Goal: Information Seeking & Learning: Learn about a topic

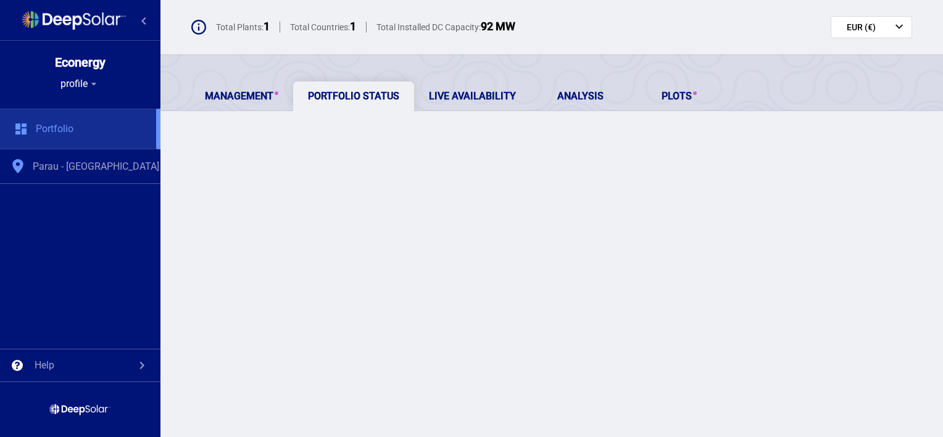
click at [452, 56] on div "Management Portfolio Status Live Availability Analysis Plots" at bounding box center [551, 82] width 782 height 57
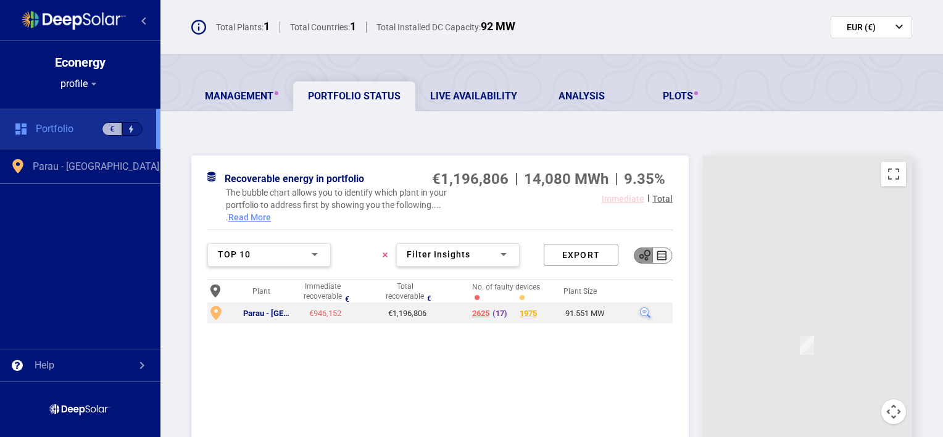
click at [318, 312] on div "€946,152" at bounding box center [325, 314] width 43 height 10
click at [280, 315] on div "Parau - [GEOGRAPHIC_DATA]" at bounding box center [268, 314] width 51 height 10
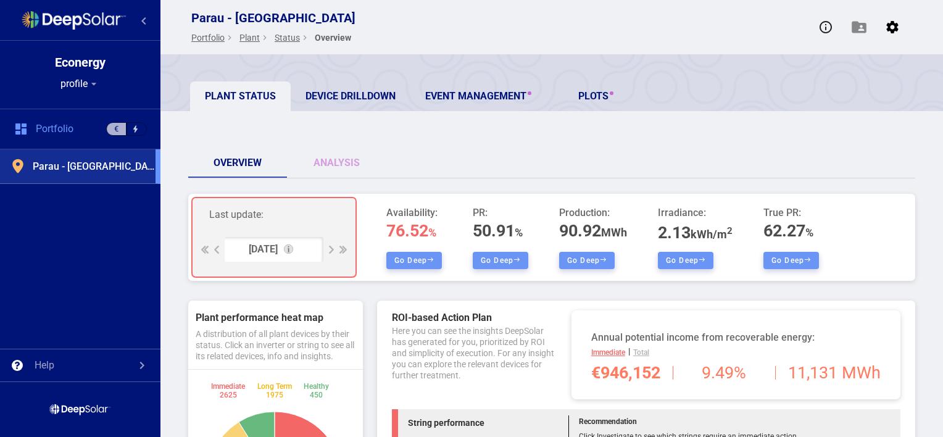
click at [486, 175] on div "Overview Analysis" at bounding box center [551, 163] width 727 height 30
click at [490, 217] on span "PR:" at bounding box center [501, 212] width 56 height 15
click at [584, 228] on span "90.92 MWh" at bounding box center [593, 231] width 68 height 20
click at [692, 231] on span "2.13 kWh/m 2" at bounding box center [695, 233] width 75 height 20
click at [675, 229] on span "2.13 kWh/m 2" at bounding box center [695, 233] width 75 height 20
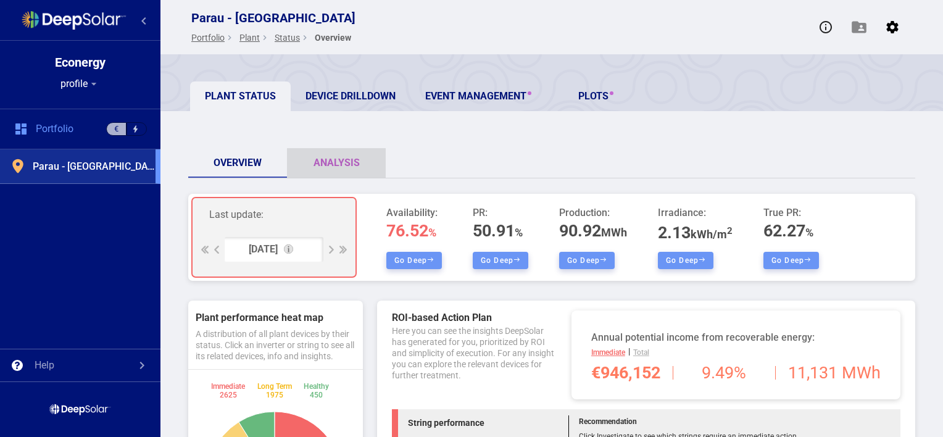
click at [340, 164] on link "Analysis" at bounding box center [336, 163] width 99 height 30
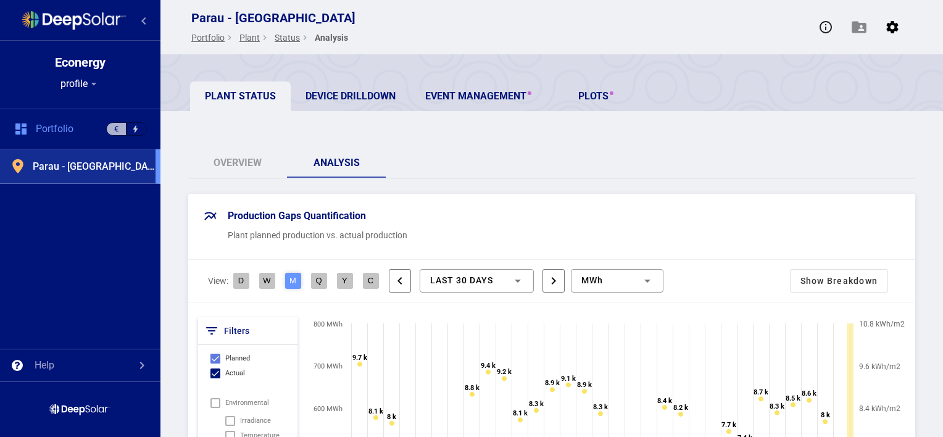
click at [504, 162] on div "Overview Analysis" at bounding box center [551, 163] width 727 height 30
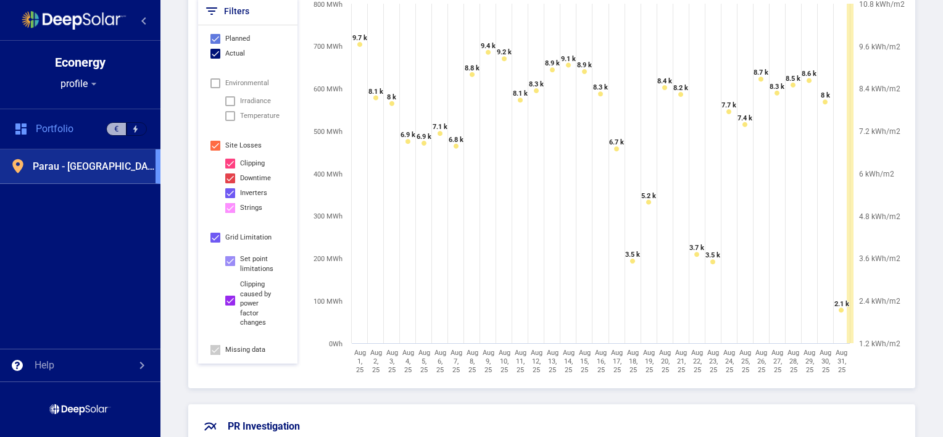
scroll to position [321, 0]
drag, startPoint x: 935, startPoint y: 80, endPoint x: 934, endPoint y: 54, distance: 25.3
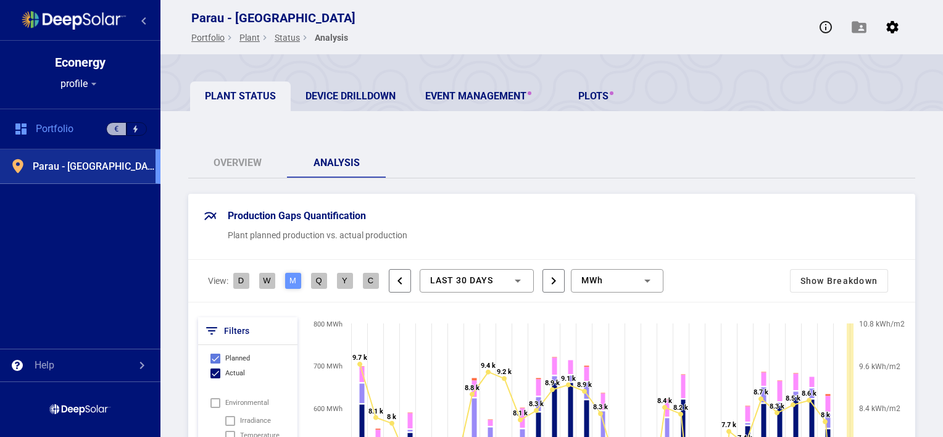
click at [497, 281] on div "last 30 Days" at bounding box center [471, 281] width 82 height 10
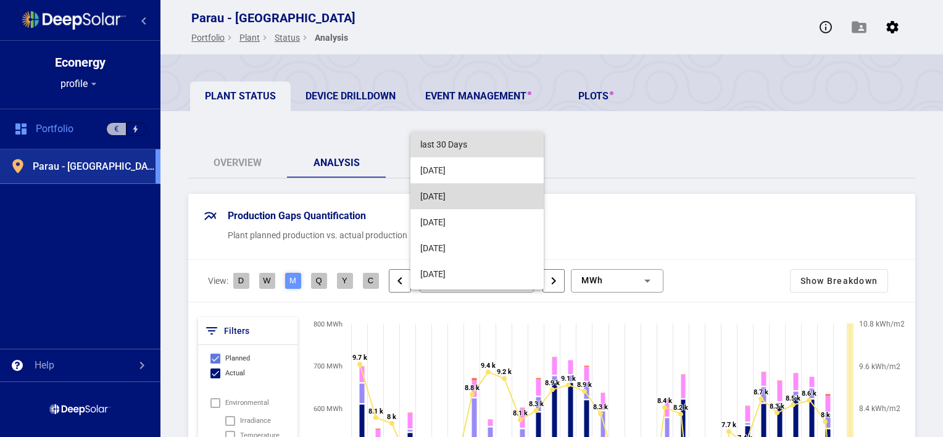
click at [483, 193] on span "[DATE]" at bounding box center [476, 196] width 113 height 26
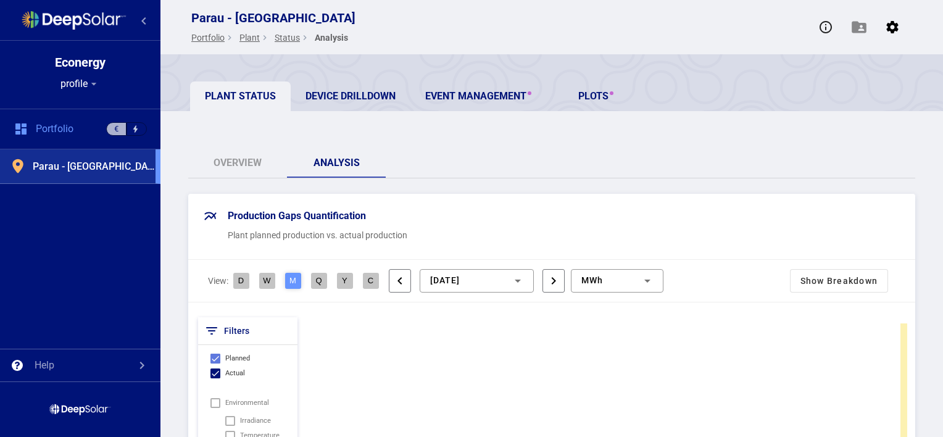
click at [602, 216] on div "Production Gaps Quantification" at bounding box center [551, 216] width 697 height 15
click at [617, 283] on div "MWh" at bounding box center [611, 281] width 60 height 10
click at [669, 243] on div at bounding box center [471, 218] width 943 height 437
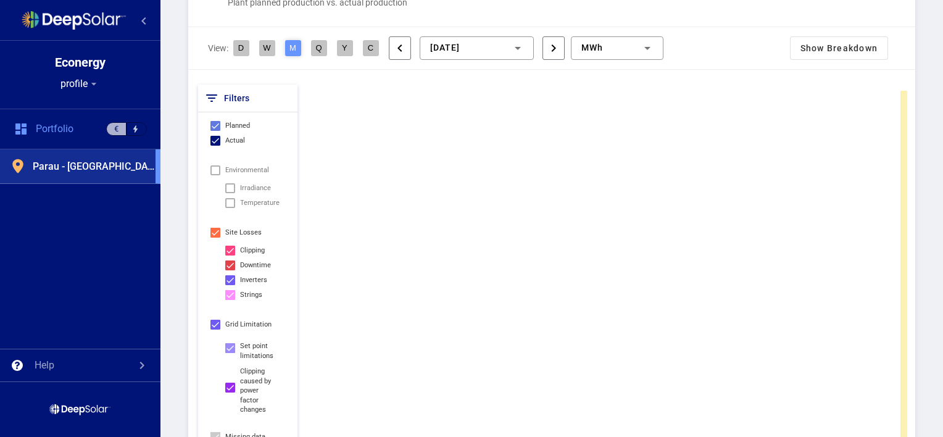
scroll to position [178, 0]
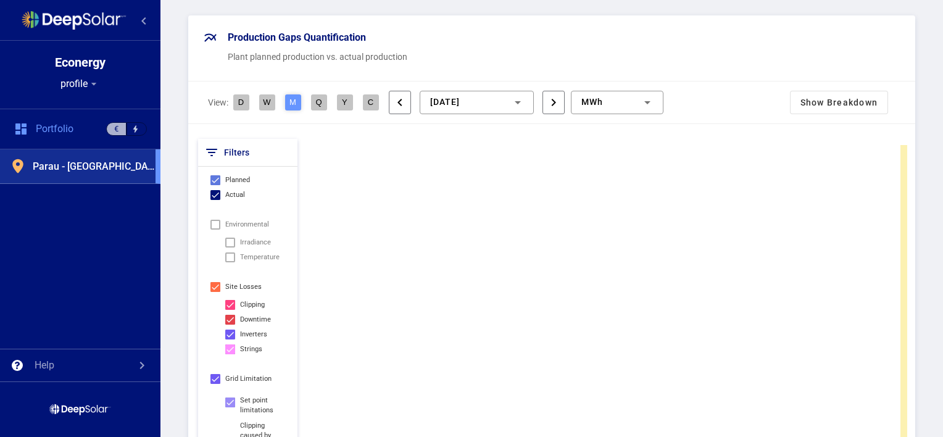
click at [404, 94] on mat-icon "chevron_left" at bounding box center [400, 102] width 14 height 21
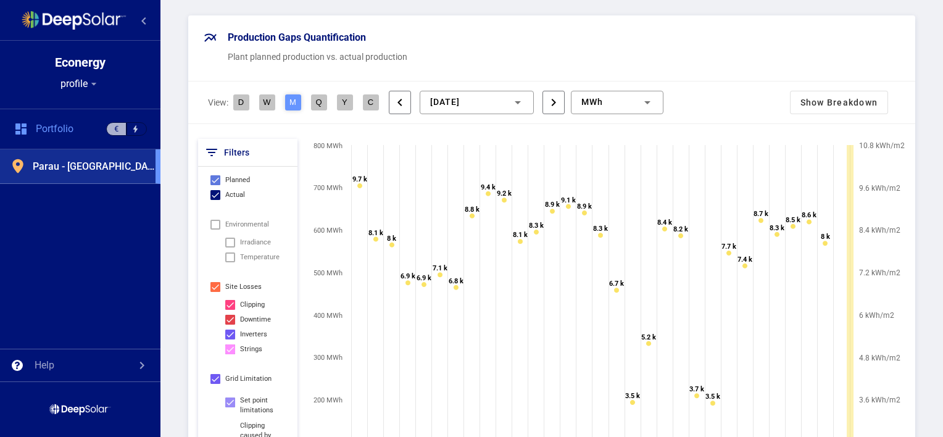
click at [404, 94] on mat-icon "chevron_left" at bounding box center [400, 102] width 14 height 21
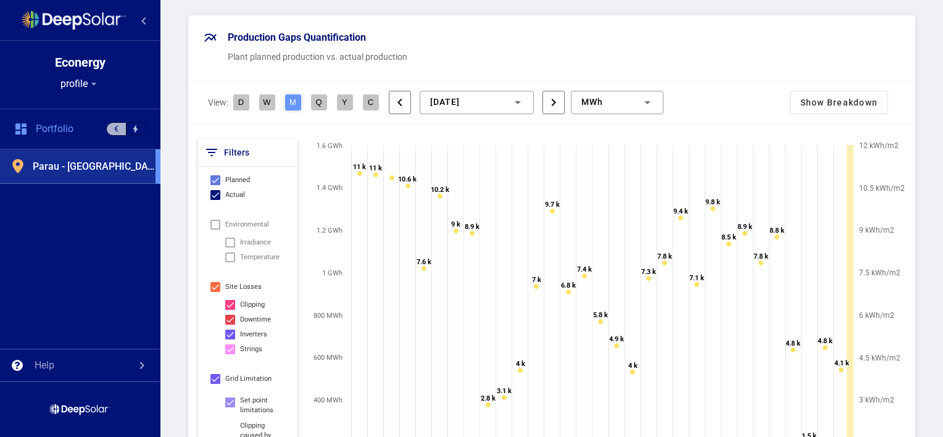
click at [842, 101] on div "Show Breakdown" at bounding box center [838, 102] width 97 height 22
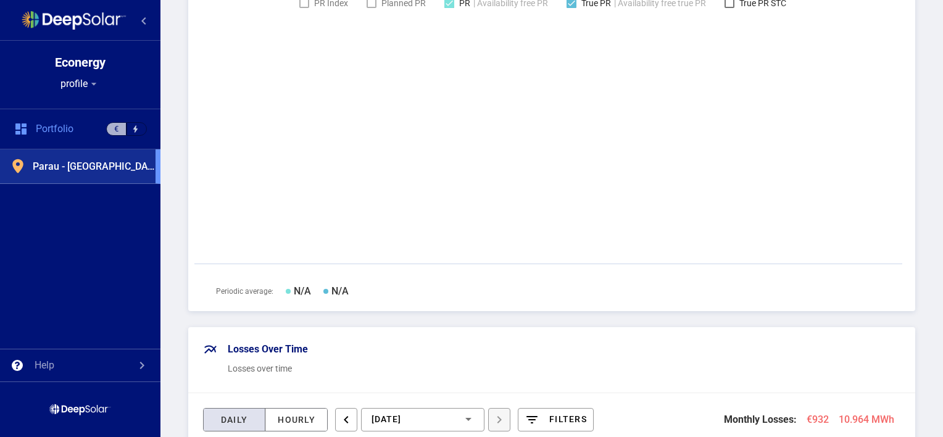
scroll to position [460, 0]
